Goal: Task Accomplishment & Management: Use online tool/utility

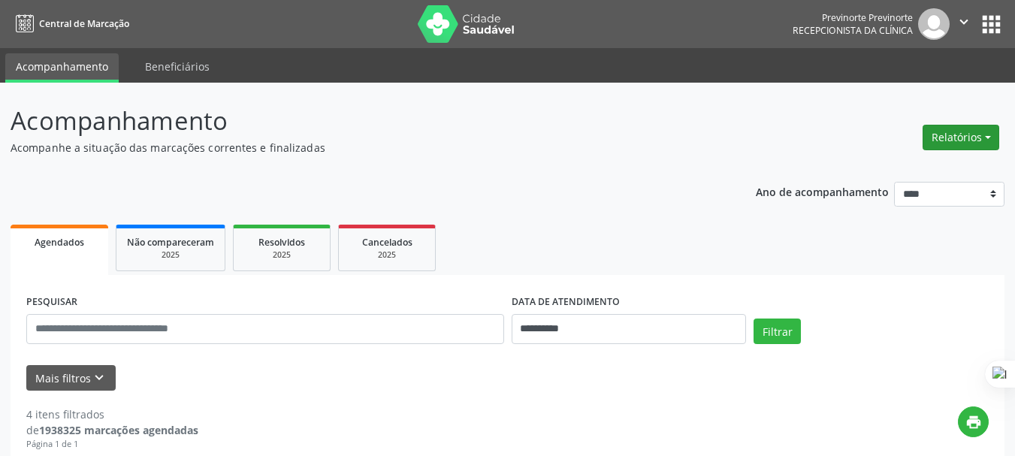
click at [951, 140] on button "Relatórios" at bounding box center [961, 138] width 77 height 26
click at [897, 169] on link "Agendamentos" at bounding box center [920, 169] width 162 height 21
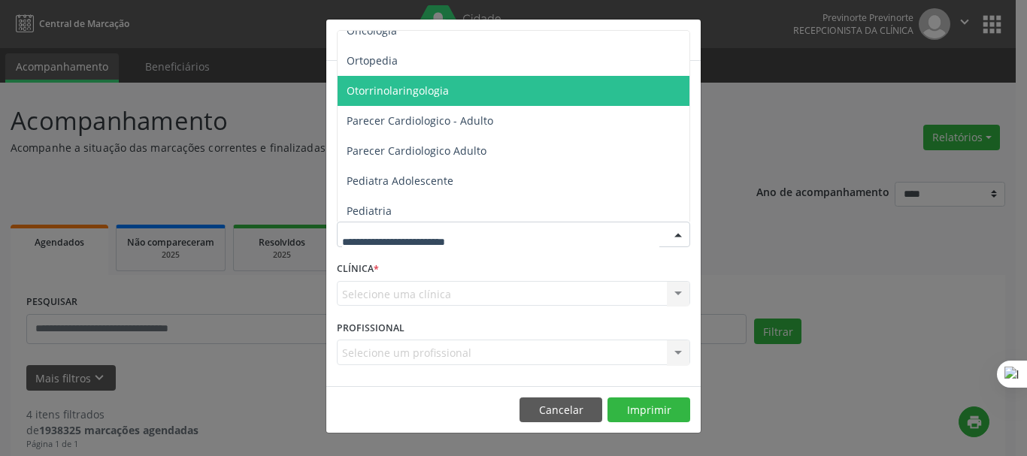
scroll to position [2255, 0]
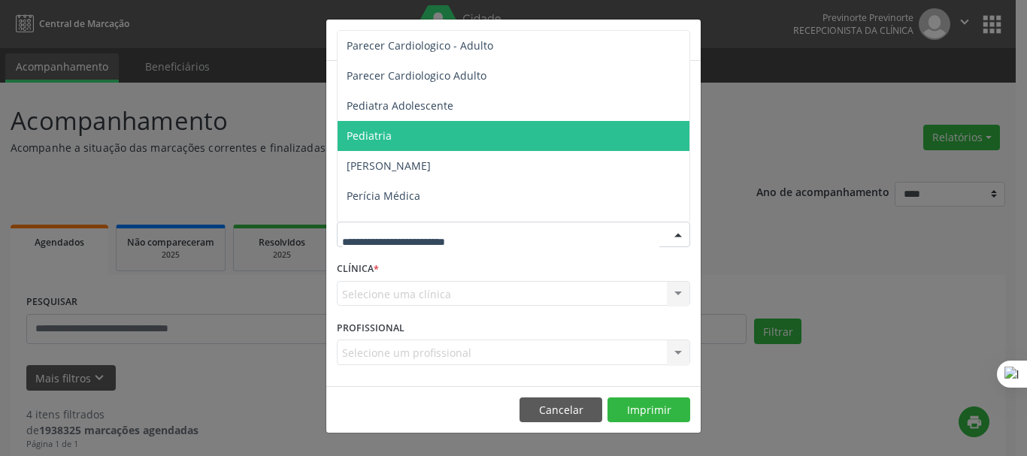
click at [388, 136] on span "Pediatria" at bounding box center [368, 136] width 45 height 14
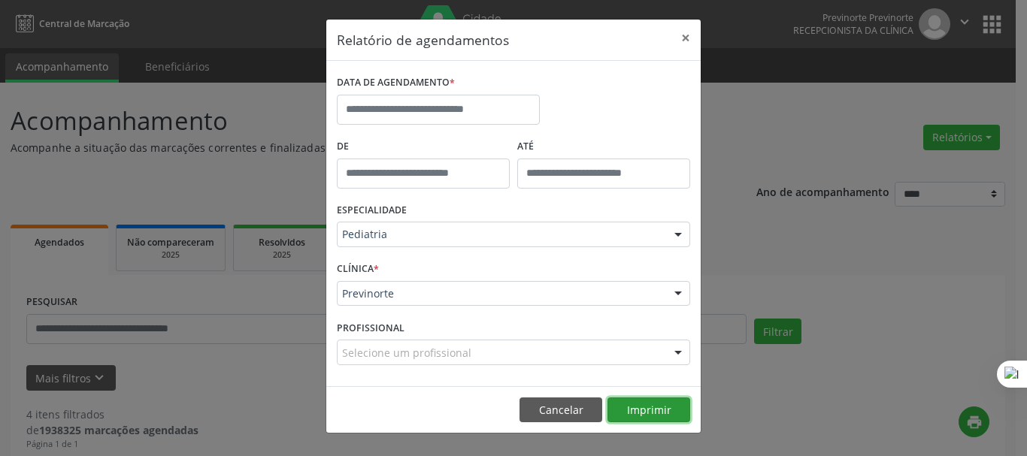
click at [644, 413] on button "Imprimir" at bounding box center [648, 411] width 83 height 26
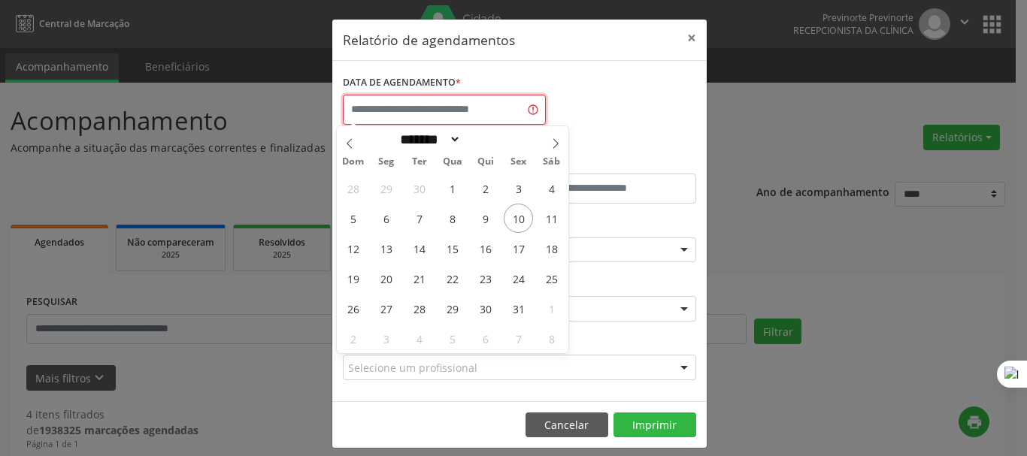
click at [468, 115] on input "text" at bounding box center [444, 110] width 203 height 30
click at [516, 214] on span "10" at bounding box center [518, 218] width 29 height 29
type input "**********"
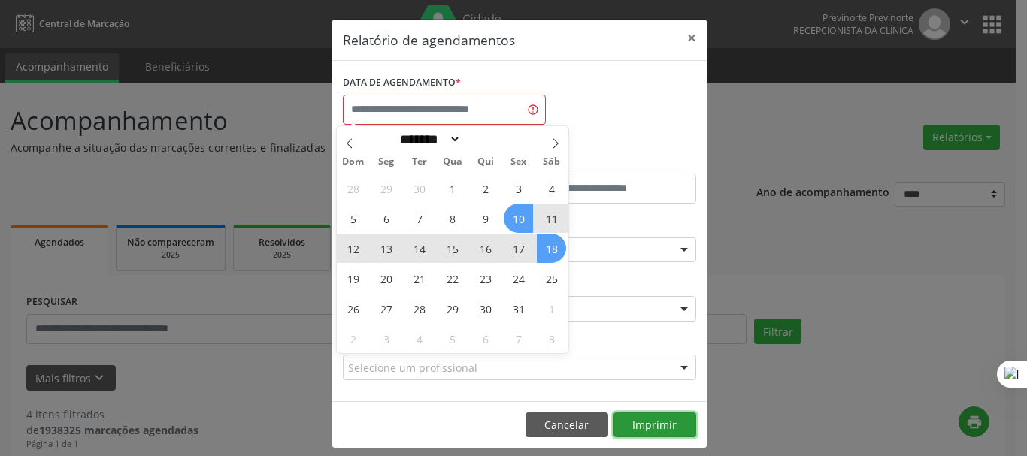
click at [649, 428] on button "Imprimir" at bounding box center [654, 426] width 83 height 26
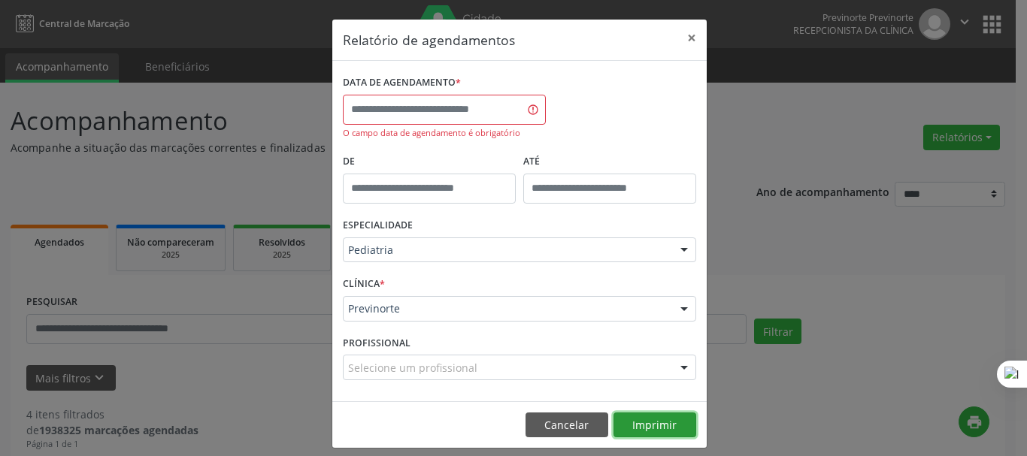
click at [649, 426] on button "Imprimir" at bounding box center [654, 426] width 83 height 26
click at [397, 108] on input "text" at bounding box center [444, 110] width 203 height 30
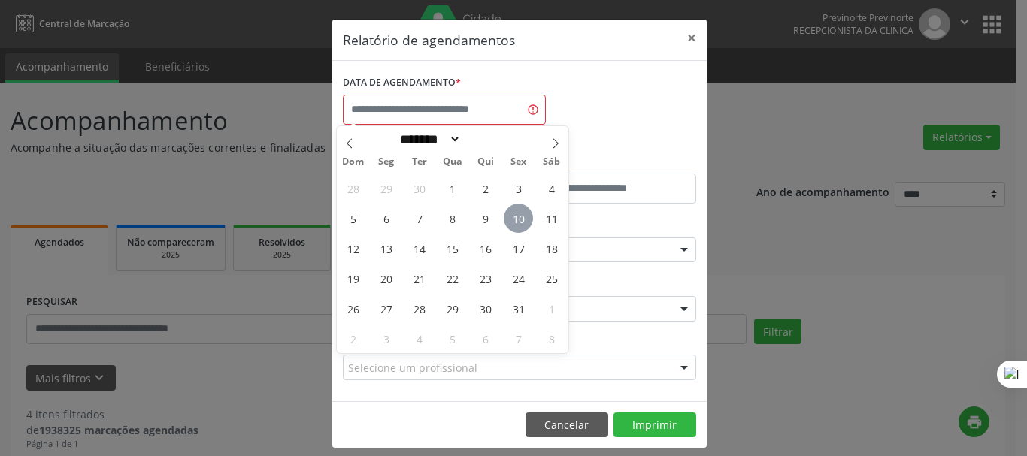
click at [516, 215] on span "10" at bounding box center [518, 218] width 29 height 29
type input "**********"
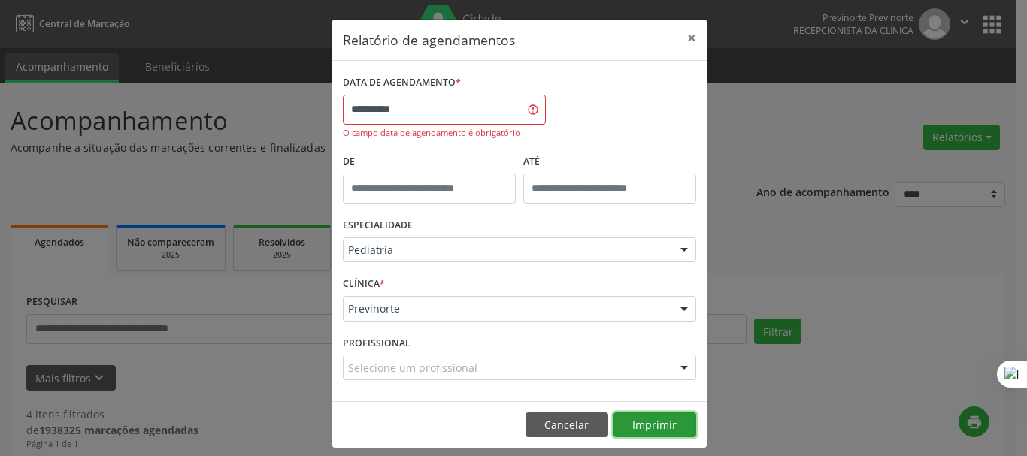
click at [671, 431] on button "Imprimir" at bounding box center [654, 426] width 83 height 26
